Goal: Information Seeking & Learning: Learn about a topic

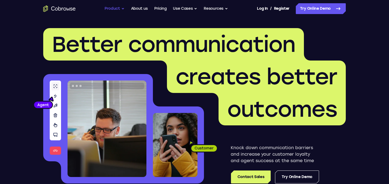
click at [120, 9] on button "Product" at bounding box center [114, 8] width 20 height 11
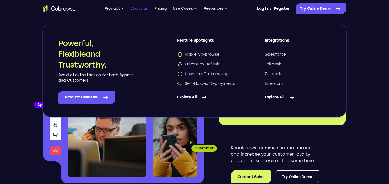
click at [143, 9] on link "About us" at bounding box center [139, 8] width 17 height 11
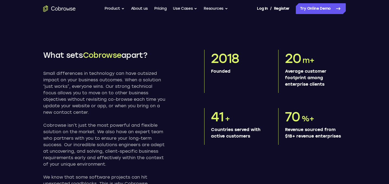
scroll to position [232, 0]
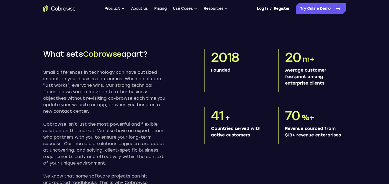
click at [100, 59] on span "Cobrowse" at bounding box center [102, 53] width 38 height 9
copy span "Cobrowse"
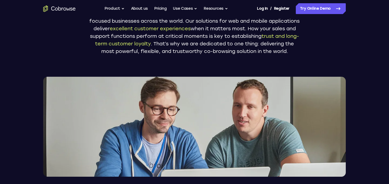
scroll to position [0, 0]
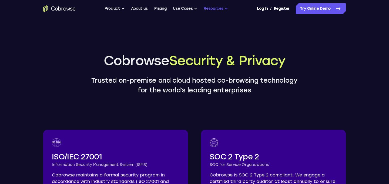
click at [217, 6] on button "Resources" at bounding box center [216, 8] width 24 height 11
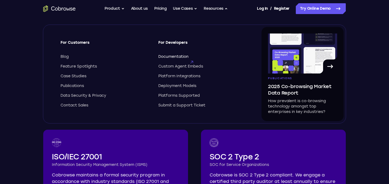
click at [178, 55] on span "Documentation" at bounding box center [173, 56] width 30 height 5
click at [184, 64] on span "Custom Agent Embeds" at bounding box center [180, 66] width 45 height 5
click at [182, 75] on span "Platform Integrations" at bounding box center [179, 75] width 42 height 5
click at [196, 97] on span "Platforms Supported" at bounding box center [179, 95] width 42 height 5
click at [86, 96] on span "Data Security & Privacy" at bounding box center [83, 95] width 46 height 5
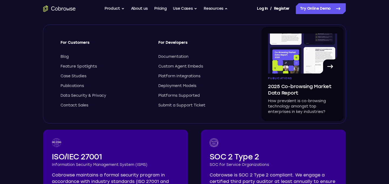
click at [27, 60] on header "Cobrowse Security & Privacy Trusted on-premise and cloud hosted co-browsing tec…" at bounding box center [194, 73] width 389 height 43
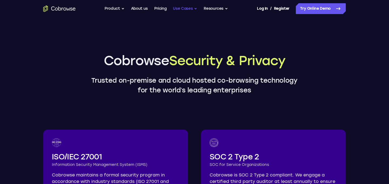
click at [193, 11] on button "Use Cases" at bounding box center [185, 8] width 24 height 11
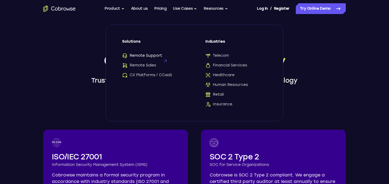
click at [157, 55] on span "Remote Support" at bounding box center [142, 55] width 40 height 5
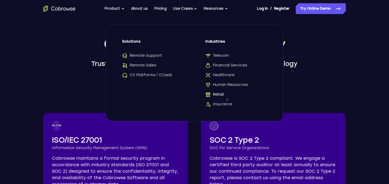
scroll to position [17, 0]
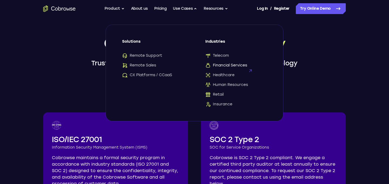
click at [222, 65] on span "Financial Services" at bounding box center [226, 65] width 42 height 5
click at [215, 53] on span "Telecom" at bounding box center [216, 55] width 23 height 5
click at [121, 8] on button "Product" at bounding box center [114, 8] width 20 height 11
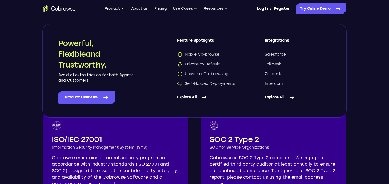
click at [27, 45] on header "Cobrowse Security & Privacy Trusted on-premise and cloud hosted co-browsing tec…" at bounding box center [194, 56] width 389 height 43
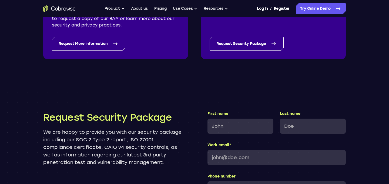
scroll to position [542, 0]
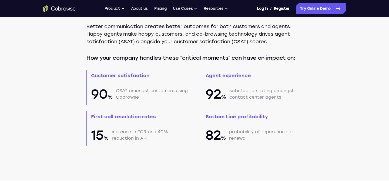
scroll to position [419, 0]
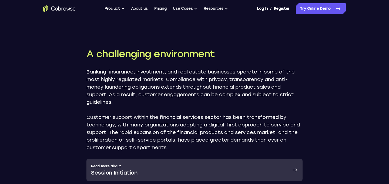
scroll to position [279, 0]
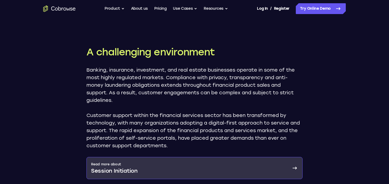
click at [284, 157] on link "Read more about Session Initiation" at bounding box center [194, 168] width 216 height 22
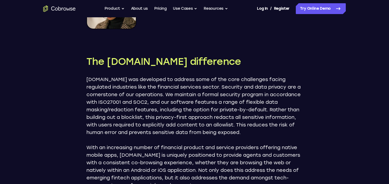
scroll to position [1064, 0]
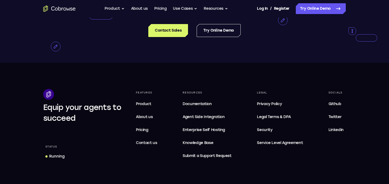
scroll to position [1710, 0]
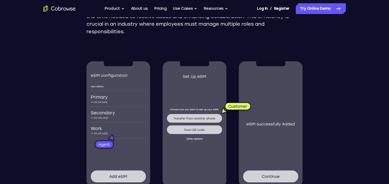
scroll to position [684, 0]
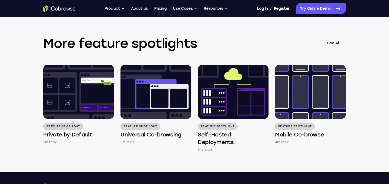
scroll to position [918, 0]
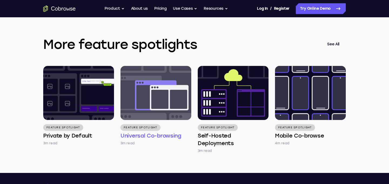
click at [140, 146] on div "Feature Spotlight Universal Co-browsing 3m read" at bounding box center [155, 135] width 71 height 22
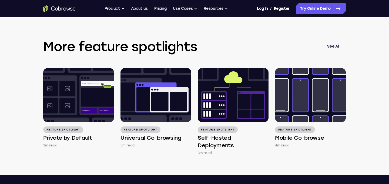
scroll to position [917, 0]
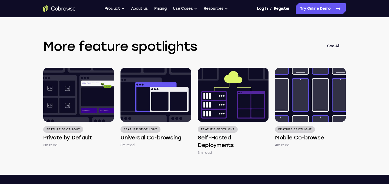
click at [366, 121] on div "More feature spotlights See All Feature Spotlight Private by Default 3m read Fe…" at bounding box center [195, 96] width 346 height 157
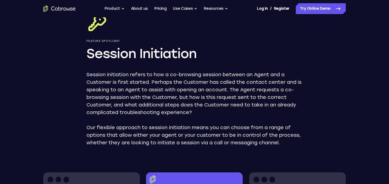
scroll to position [0, 0]
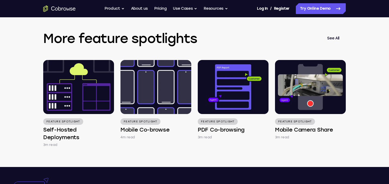
scroll to position [756, 0]
